Goal: Find specific page/section: Find specific page/section

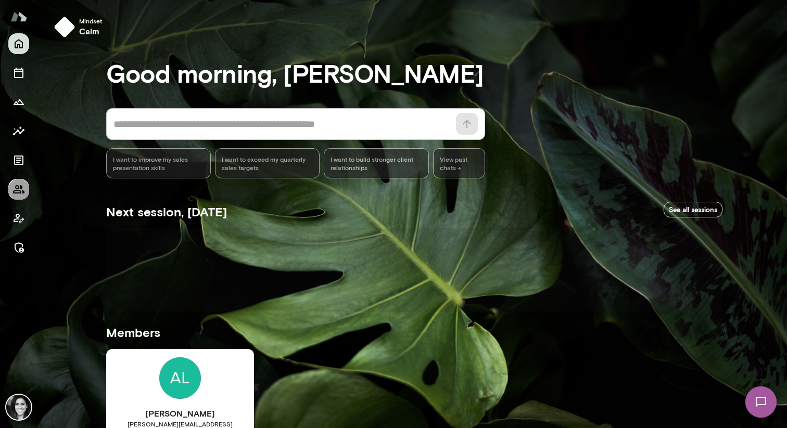
click at [26, 186] on button "Members" at bounding box center [18, 189] width 21 height 21
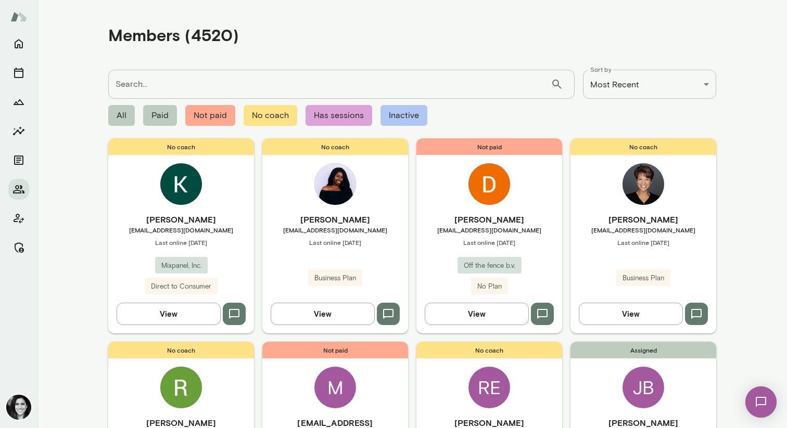
click at [171, 199] on img at bounding box center [181, 184] width 42 height 42
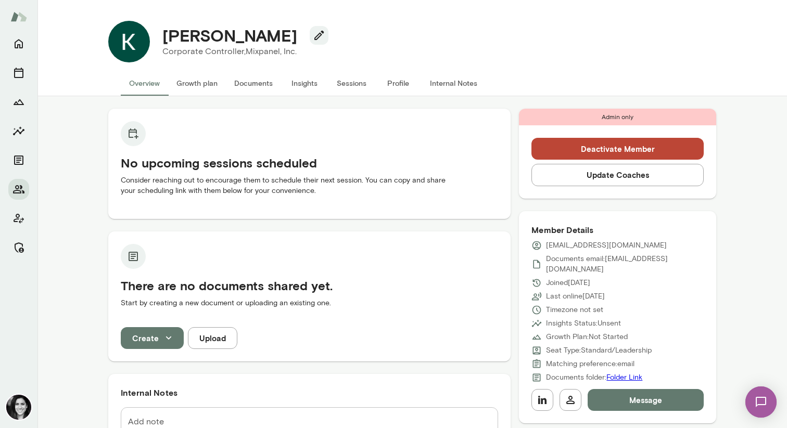
click at [390, 83] on button "Profile" at bounding box center [398, 83] width 47 height 25
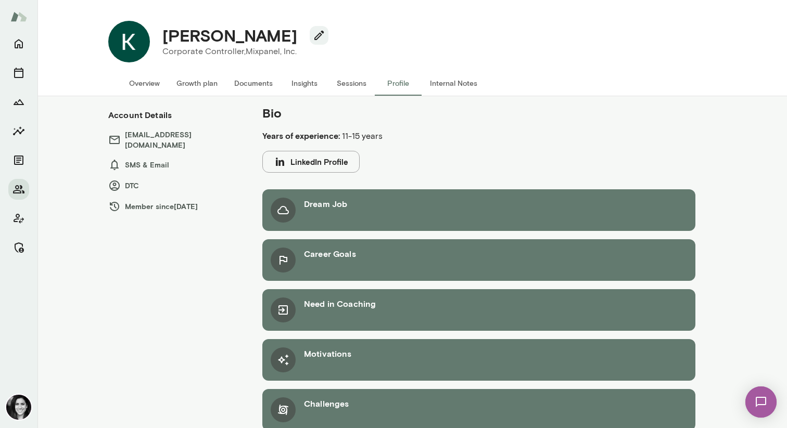
click at [150, 87] on button "Overview" at bounding box center [144, 83] width 47 height 25
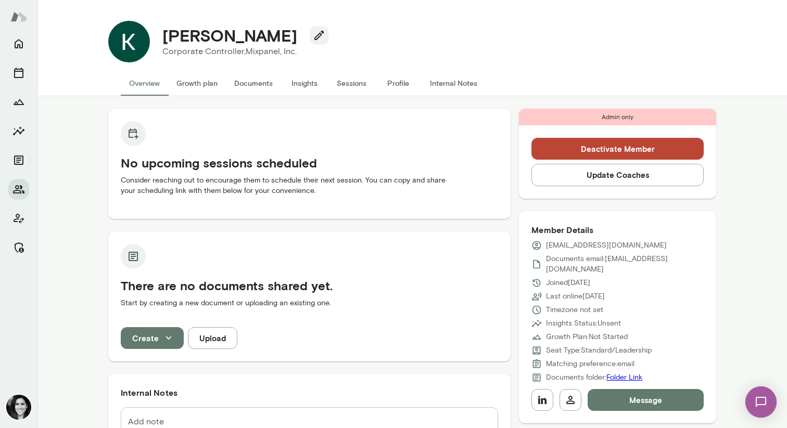
click at [182, 42] on h4 "[PERSON_NAME]" at bounding box center [229, 35] width 135 height 20
copy div "[PERSON_NAME]"
click at [17, 55] on div at bounding box center [18, 145] width 21 height 225
